Goal: Transaction & Acquisition: Purchase product/service

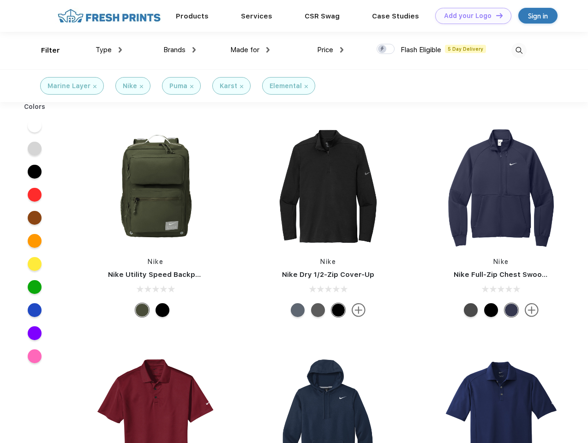
click at [470, 16] on link "Add your Logo Design Tool" at bounding box center [474, 16] width 76 height 16
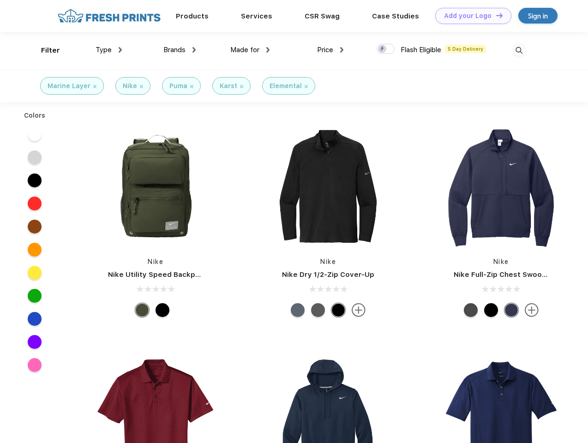
click at [0, 0] on div "Design Tool" at bounding box center [0, 0] width 0 height 0
click at [496, 15] on link "Add your Logo Design Tool" at bounding box center [474, 16] width 76 height 16
click at [44, 50] on div "Filter" at bounding box center [50, 50] width 19 height 11
click at [109, 50] on span "Type" at bounding box center [104, 50] width 16 height 8
click at [180, 50] on span "Brands" at bounding box center [174, 50] width 22 height 8
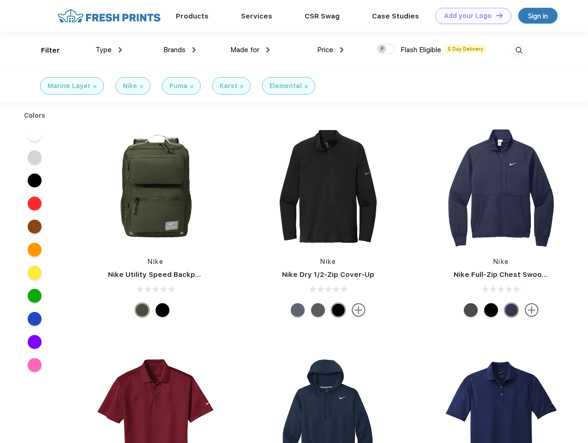
click at [250, 50] on span "Made for" at bounding box center [244, 50] width 29 height 8
click at [331, 50] on span "Price" at bounding box center [325, 50] width 16 height 8
click at [386, 49] on div at bounding box center [386, 49] width 18 height 10
click at [383, 49] on input "checkbox" at bounding box center [380, 46] width 6 height 6
click at [519, 50] on img at bounding box center [519, 50] width 15 height 15
